Goal: Task Accomplishment & Management: Use online tool/utility

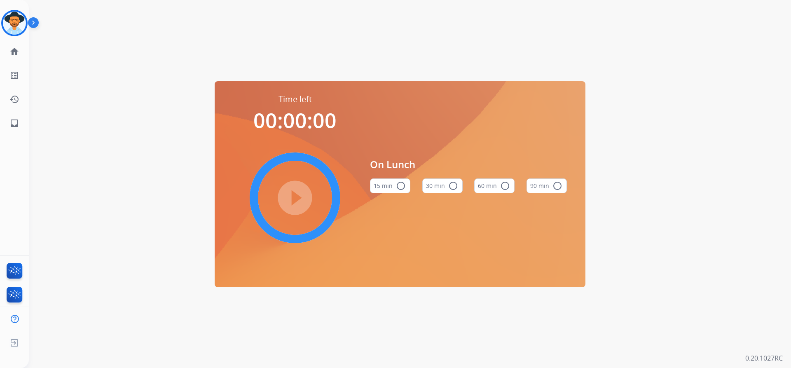
drag, startPoint x: 349, startPoint y: 17, endPoint x: 319, endPoint y: 15, distance: 29.7
click at [338, 17] on div "Time left 00:00:00 play_circle_filled On Lunch 15 min radio_button_unchecked 30…" at bounding box center [400, 184] width 742 height 368
click at [281, 38] on div "Time left 00:00:00 play_circle_filled On Lunch 15 min radio_button_unchecked 30…" at bounding box center [400, 184] width 742 height 368
click at [86, 100] on div "Time left 00:00:00 play_circle_filled On Lunch 15 min radio_button_unchecked 30…" at bounding box center [400, 184] width 742 height 368
click at [26, 24] on div at bounding box center [14, 23] width 26 height 26
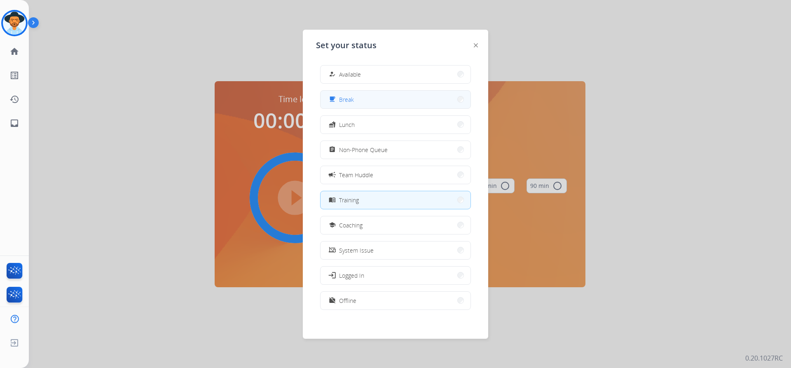
click at [364, 93] on button "free_breakfast Break" at bounding box center [395, 100] width 150 height 18
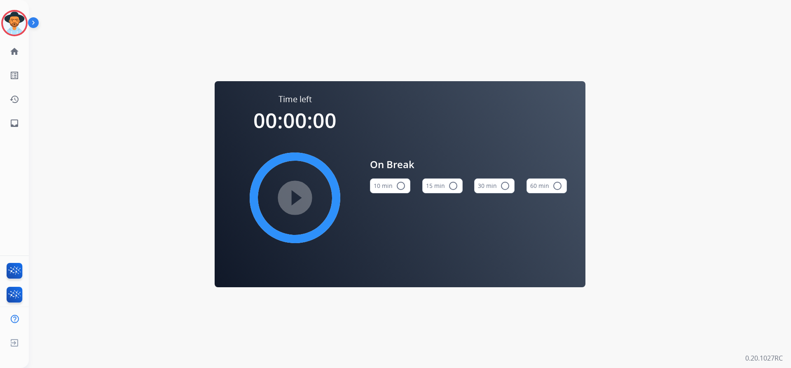
click at [28, 19] on img at bounding box center [35, 24] width 14 height 16
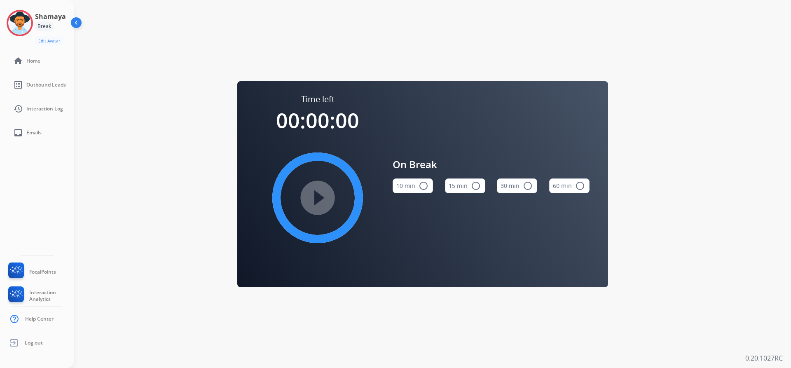
click at [49, 26] on div "Break" at bounding box center [44, 26] width 19 height 10
click at [73, 18] on img at bounding box center [77, 24] width 16 height 16
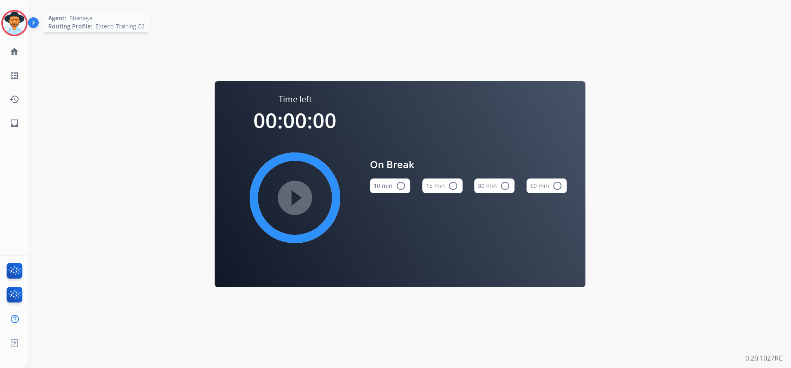
click at [2, 22] on div at bounding box center [14, 23] width 26 height 26
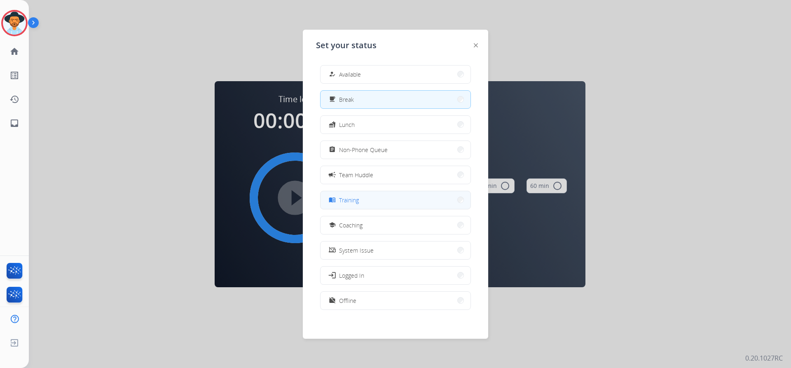
click at [353, 205] on button "menu_book Training" at bounding box center [395, 200] width 150 height 18
